Goal: Task Accomplishment & Management: Manage account settings

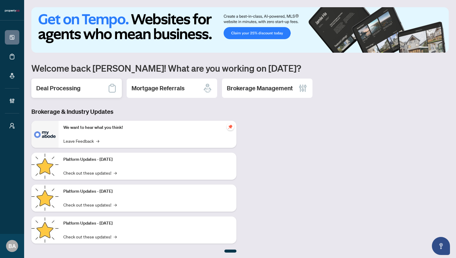
click at [65, 89] on h2 "Deal Processing" at bounding box center [58, 88] width 44 height 8
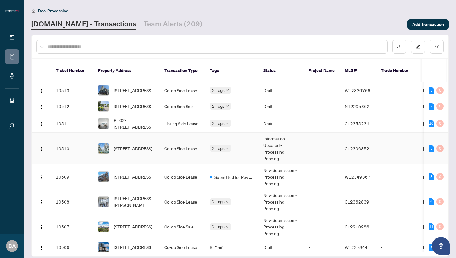
click at [84, 147] on td "10510" at bounding box center [72, 149] width 42 height 32
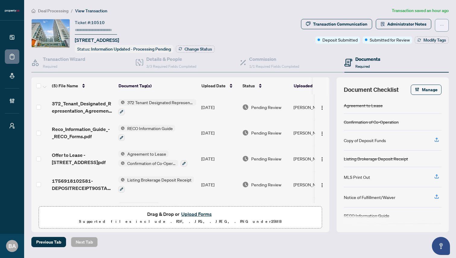
click at [442, 24] on icon "ellipsis" at bounding box center [441, 25] width 4 height 4
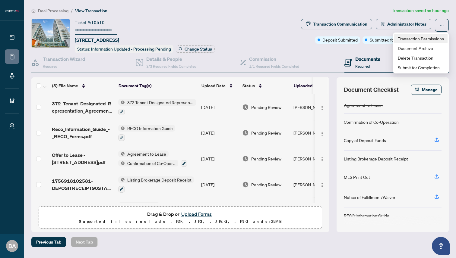
click at [413, 39] on span "Transaction Permissions" at bounding box center [421, 38] width 46 height 7
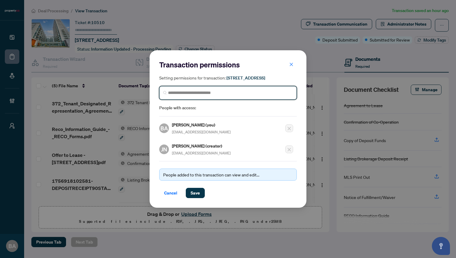
click at [216, 96] on input "search" at bounding box center [230, 93] width 125 height 6
type input "*"
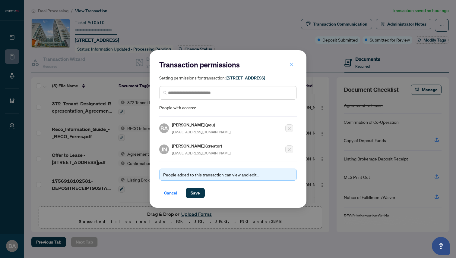
click at [290, 62] on icon "close" at bounding box center [291, 64] width 4 height 4
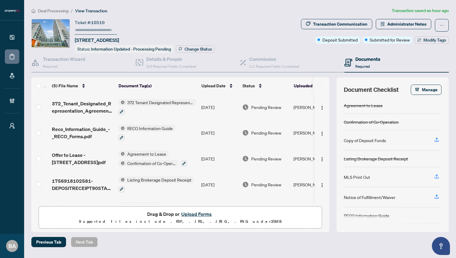
click at [252, 19] on div "Ticket #: 10510 [STREET_ADDRESS] Status: Information Updated - Processing Pendi…" at bounding box center [164, 36] width 267 height 34
